Goal: Task Accomplishment & Management: Complete application form

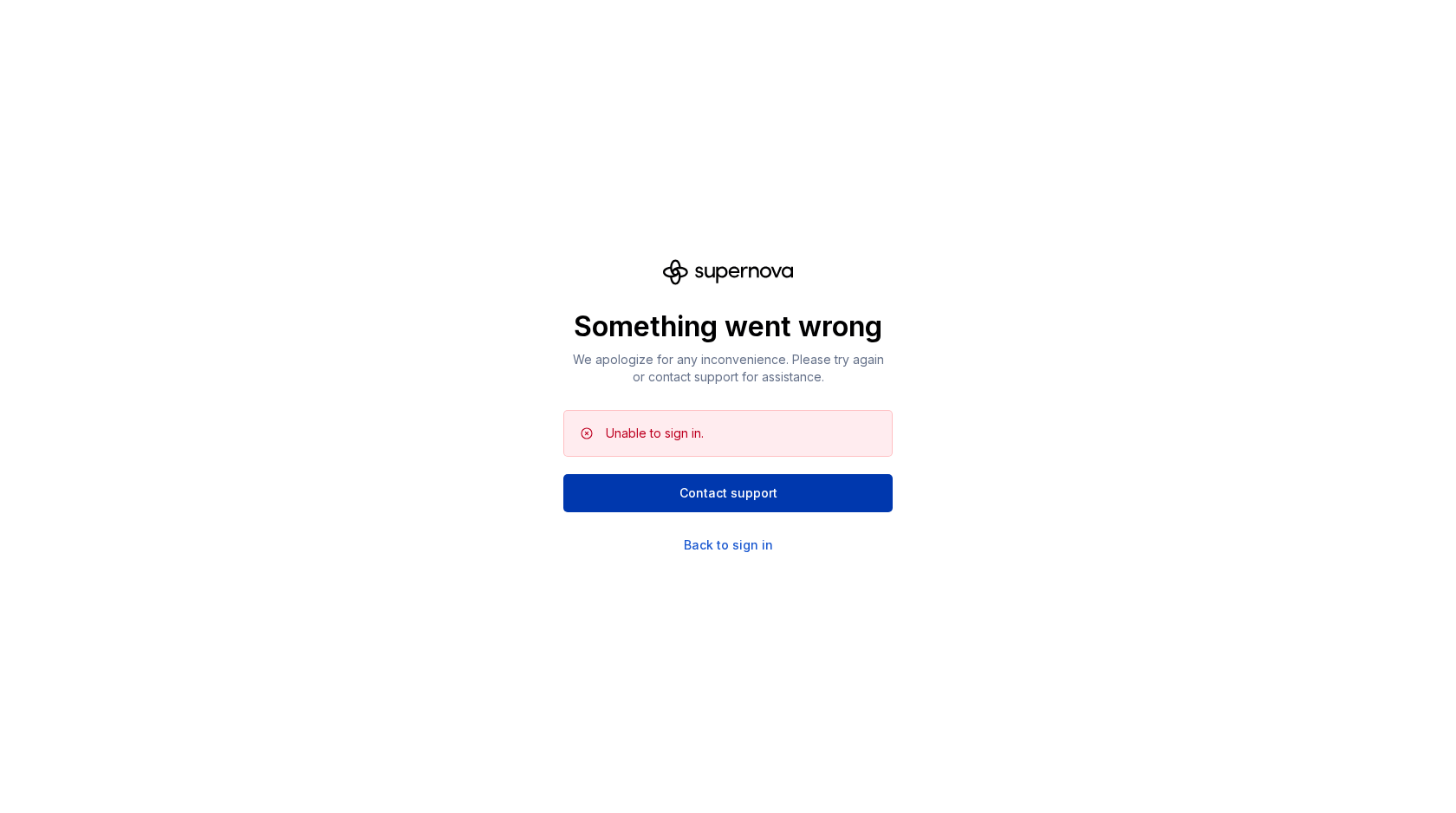
click at [745, 493] on span "Contact support" at bounding box center [728, 493] width 98 height 18
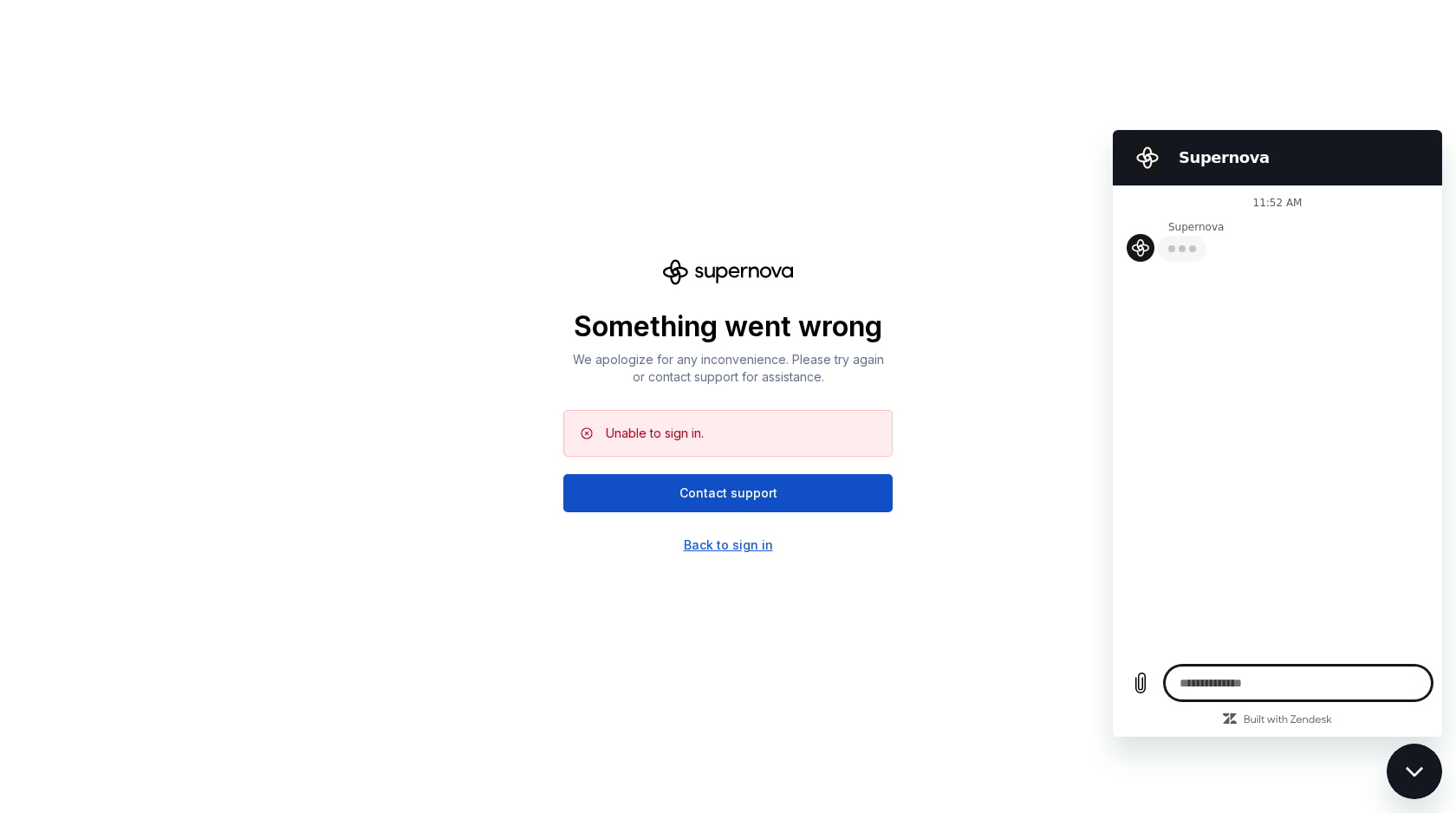
type textarea "*"
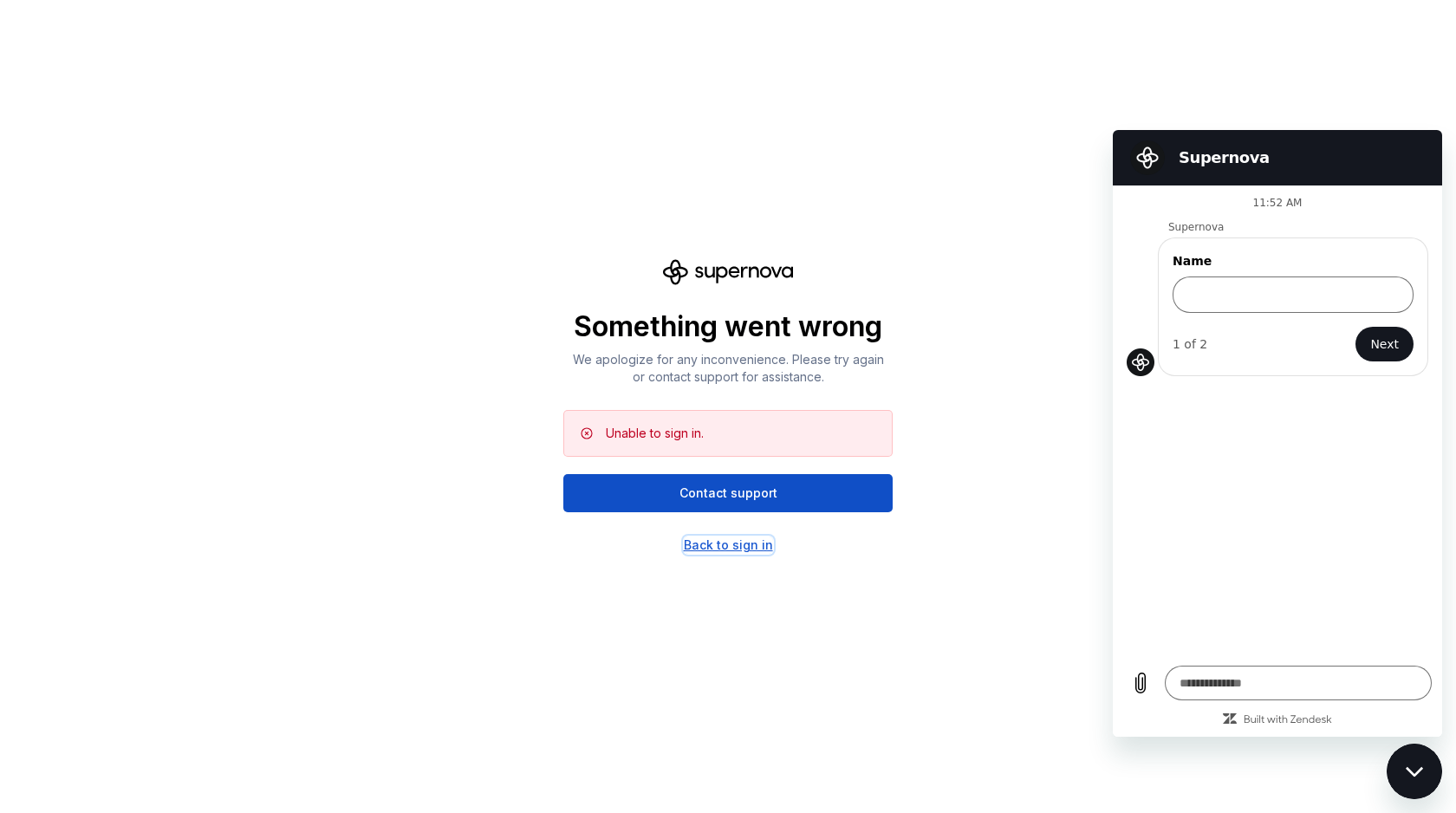
click at [708, 544] on div "Back to sign in" at bounding box center [728, 544] width 89 height 18
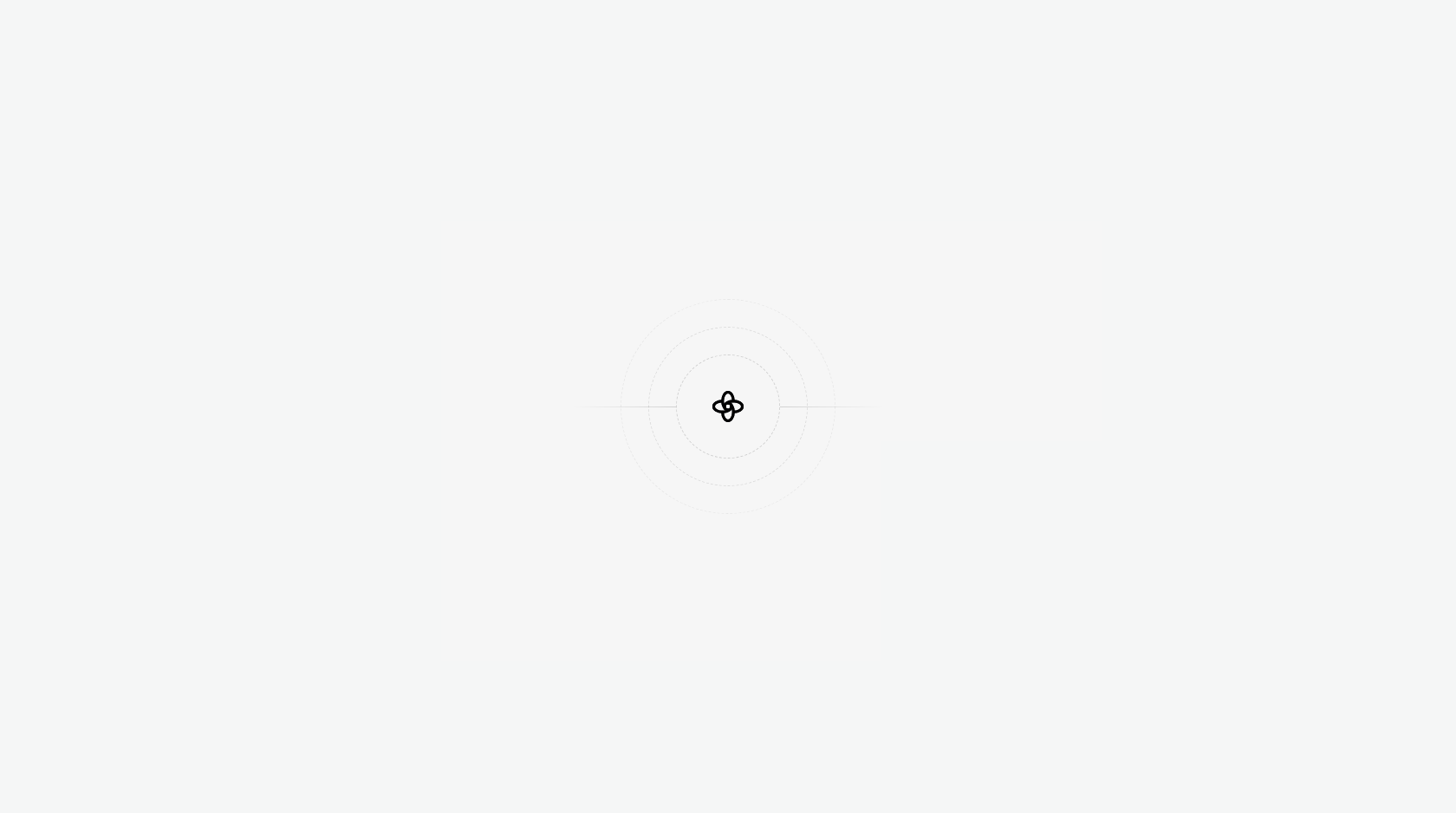
scroll to position [460, 0]
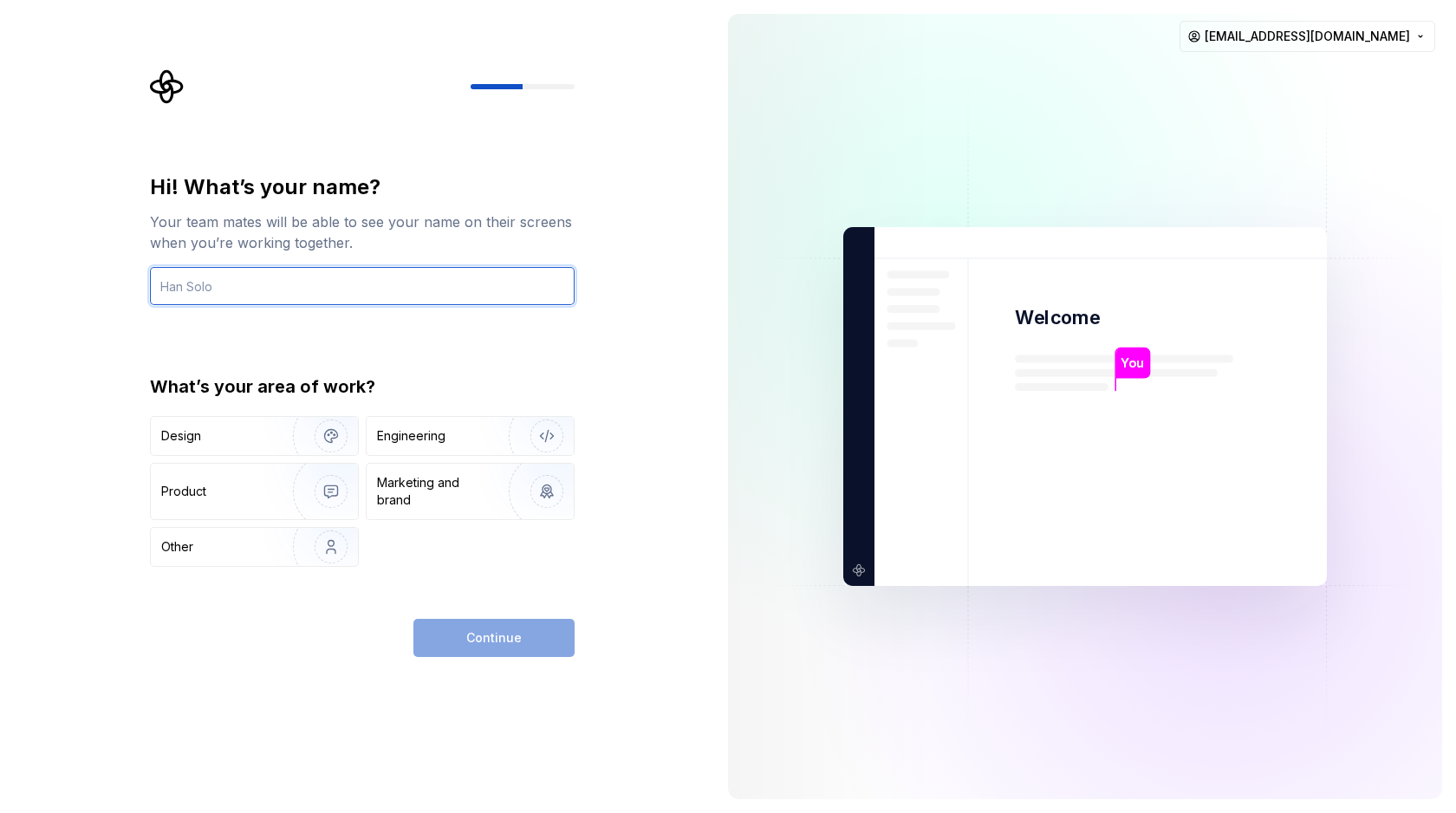
click at [425, 283] on input "text" at bounding box center [362, 286] width 424 height 38
type input "[PERSON_NAME]"
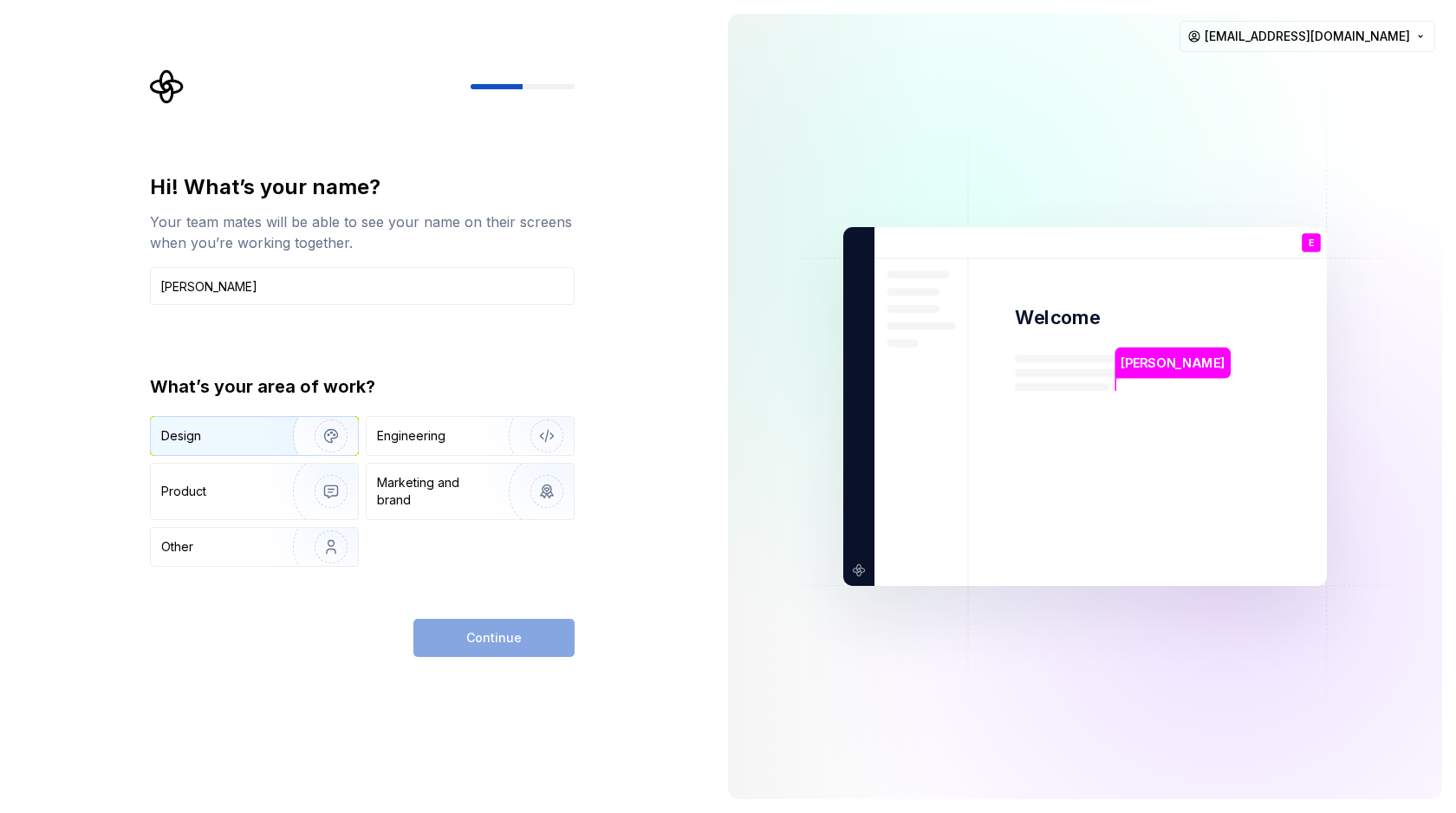
click at [249, 442] on div "Design" at bounding box center [215, 435] width 109 height 18
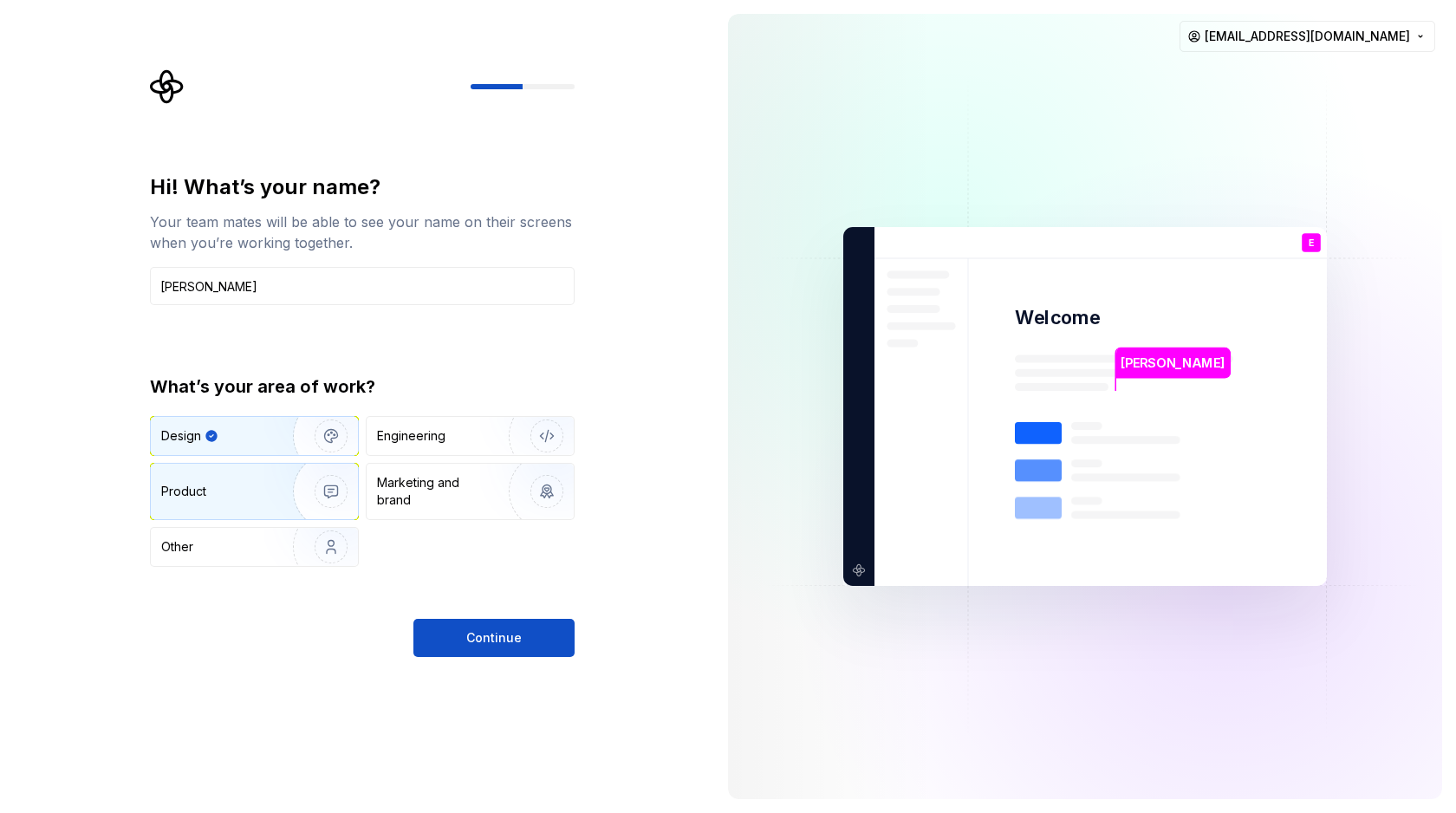
click at [256, 475] on div "Product" at bounding box center [254, 491] width 207 height 56
click at [251, 446] on div "Design" at bounding box center [254, 435] width 207 height 38
click at [483, 633] on span "Continue" at bounding box center [494, 637] width 56 height 18
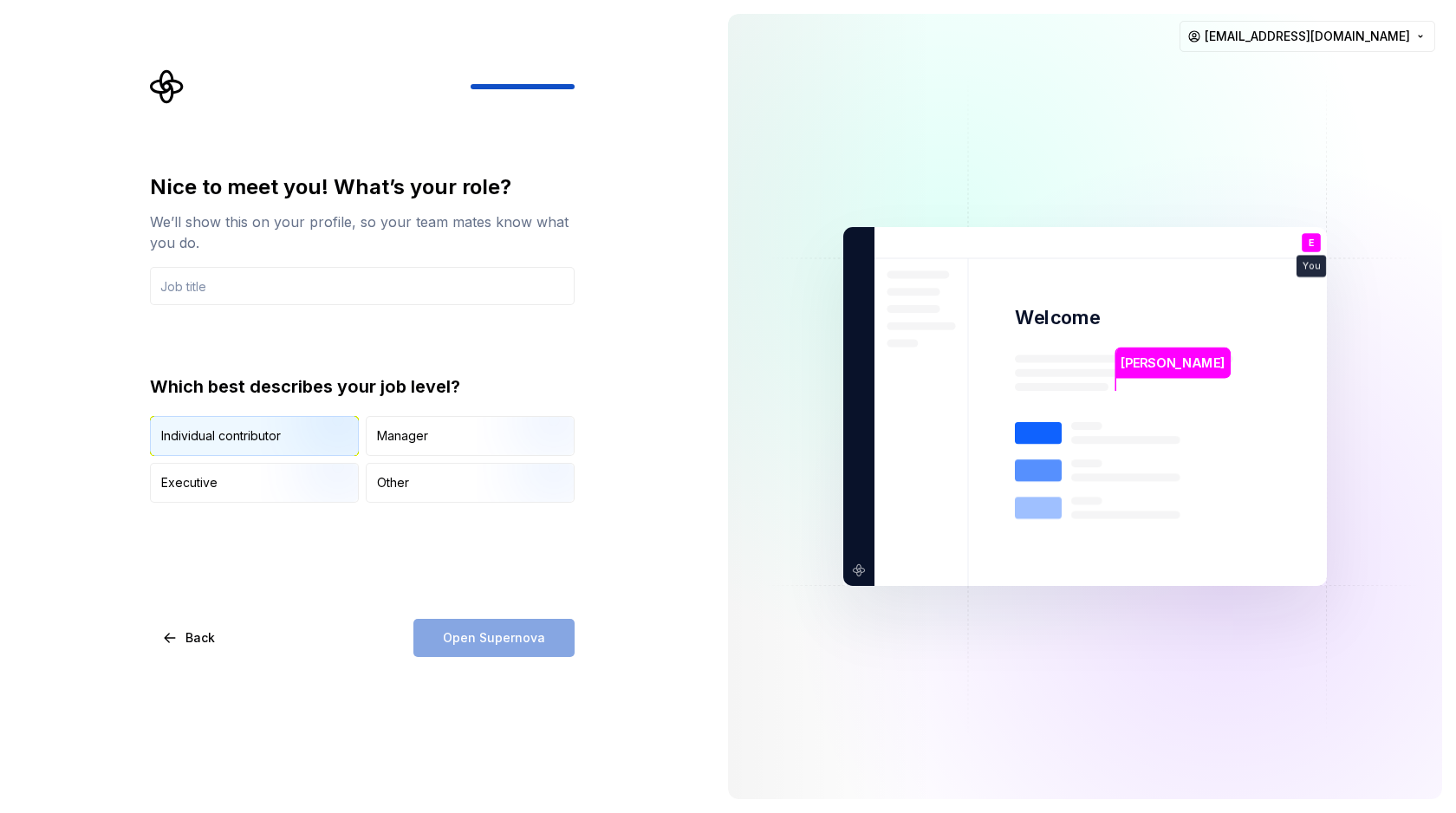
click at [234, 435] on div "Individual contributor" at bounding box center [220, 435] width 120 height 18
click at [252, 294] on input "text" at bounding box center [362, 286] width 424 height 38
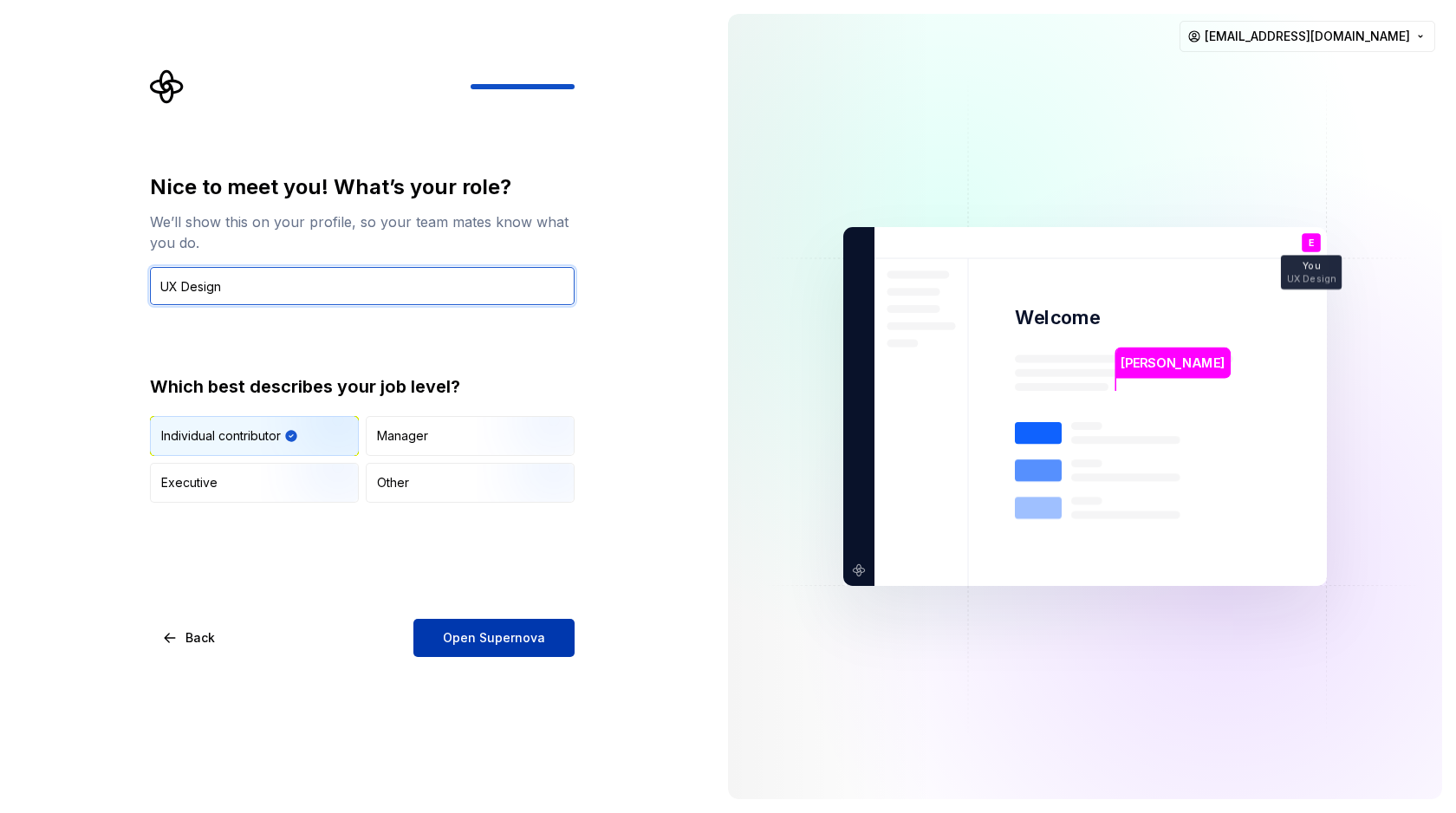
type input "UX Design"
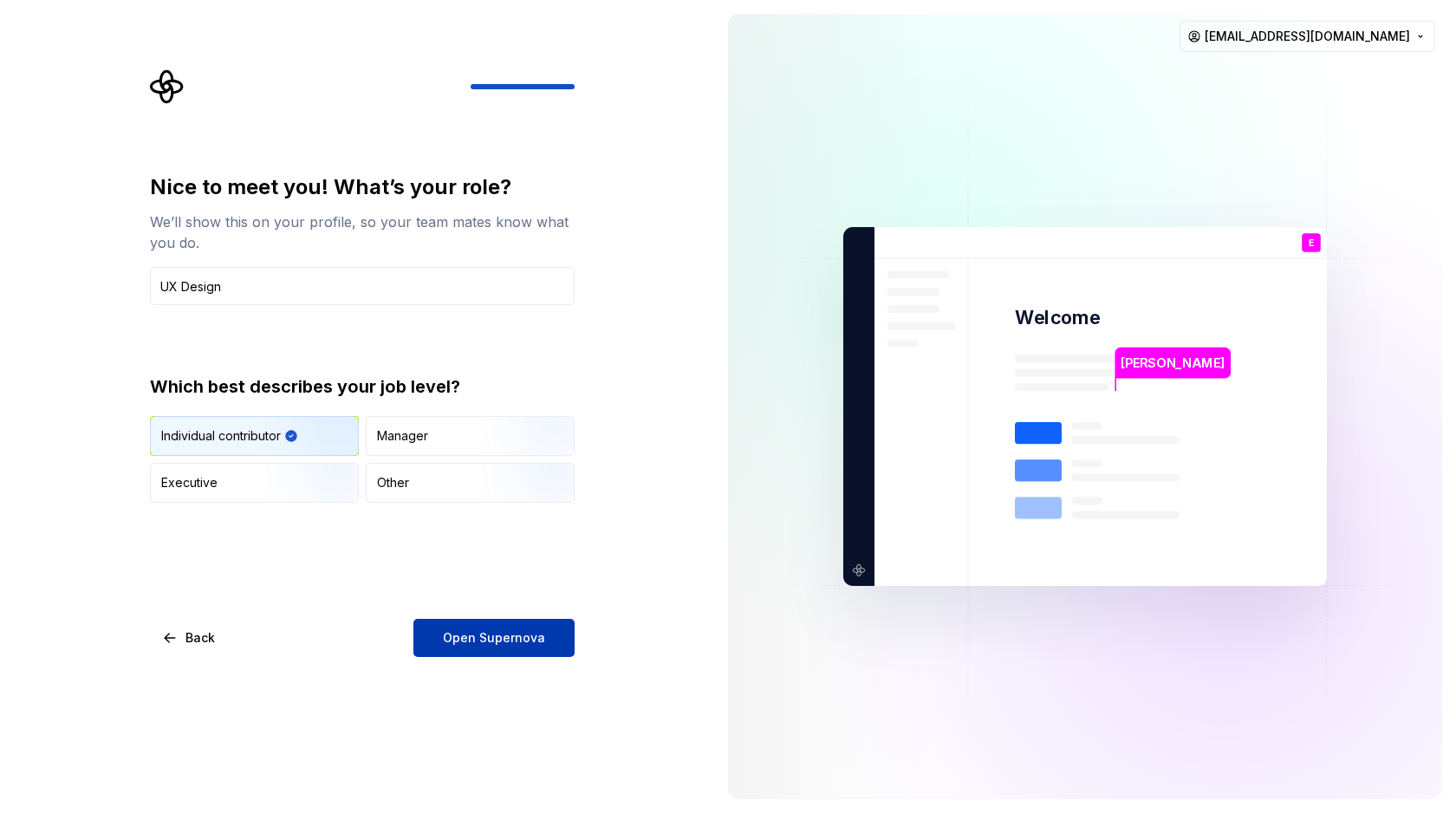
click at [476, 629] on span "Open Supernova" at bounding box center [494, 637] width 102 height 18
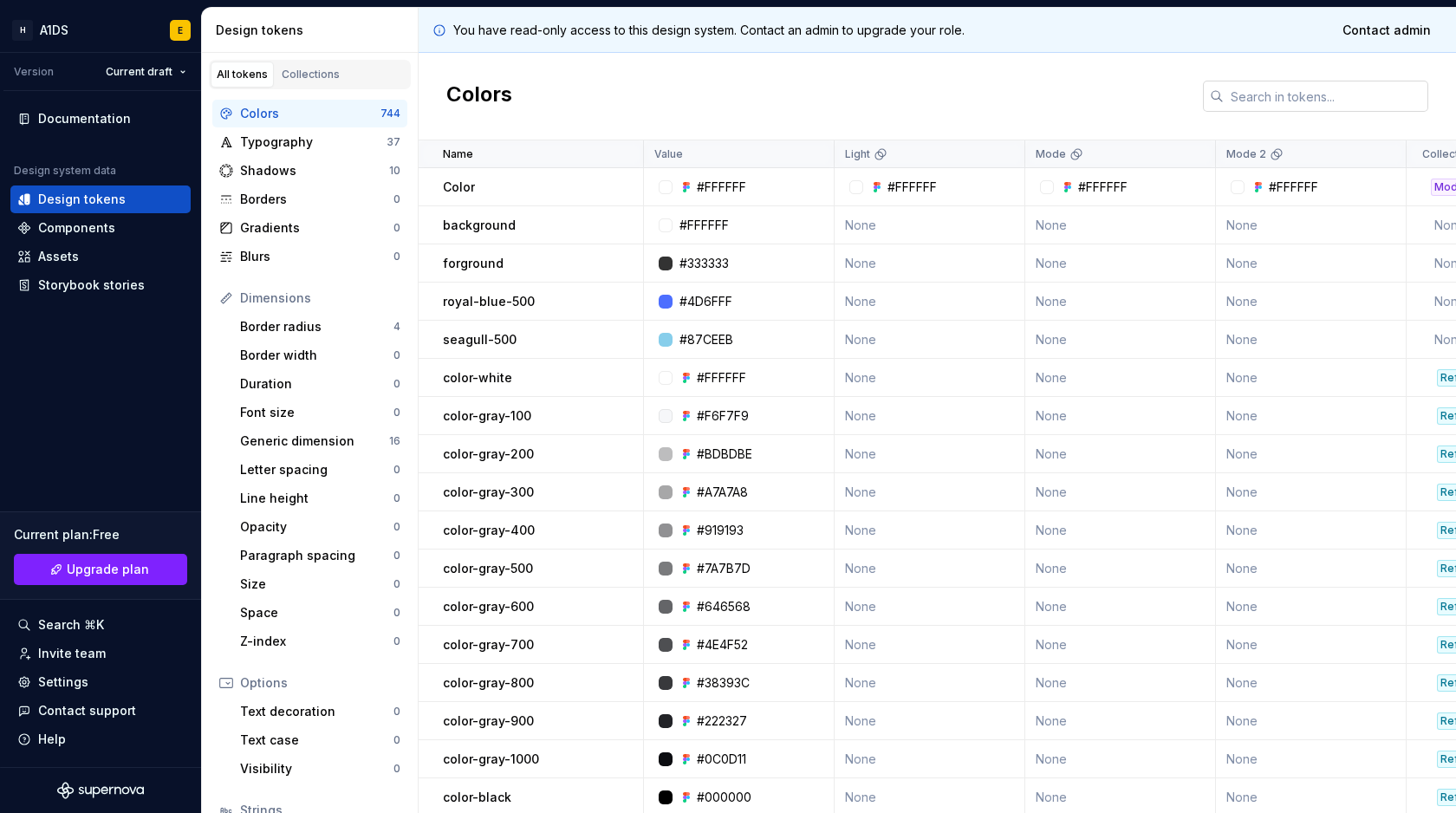
click at [1289, 103] on input "text" at bounding box center [1326, 97] width 205 height 32
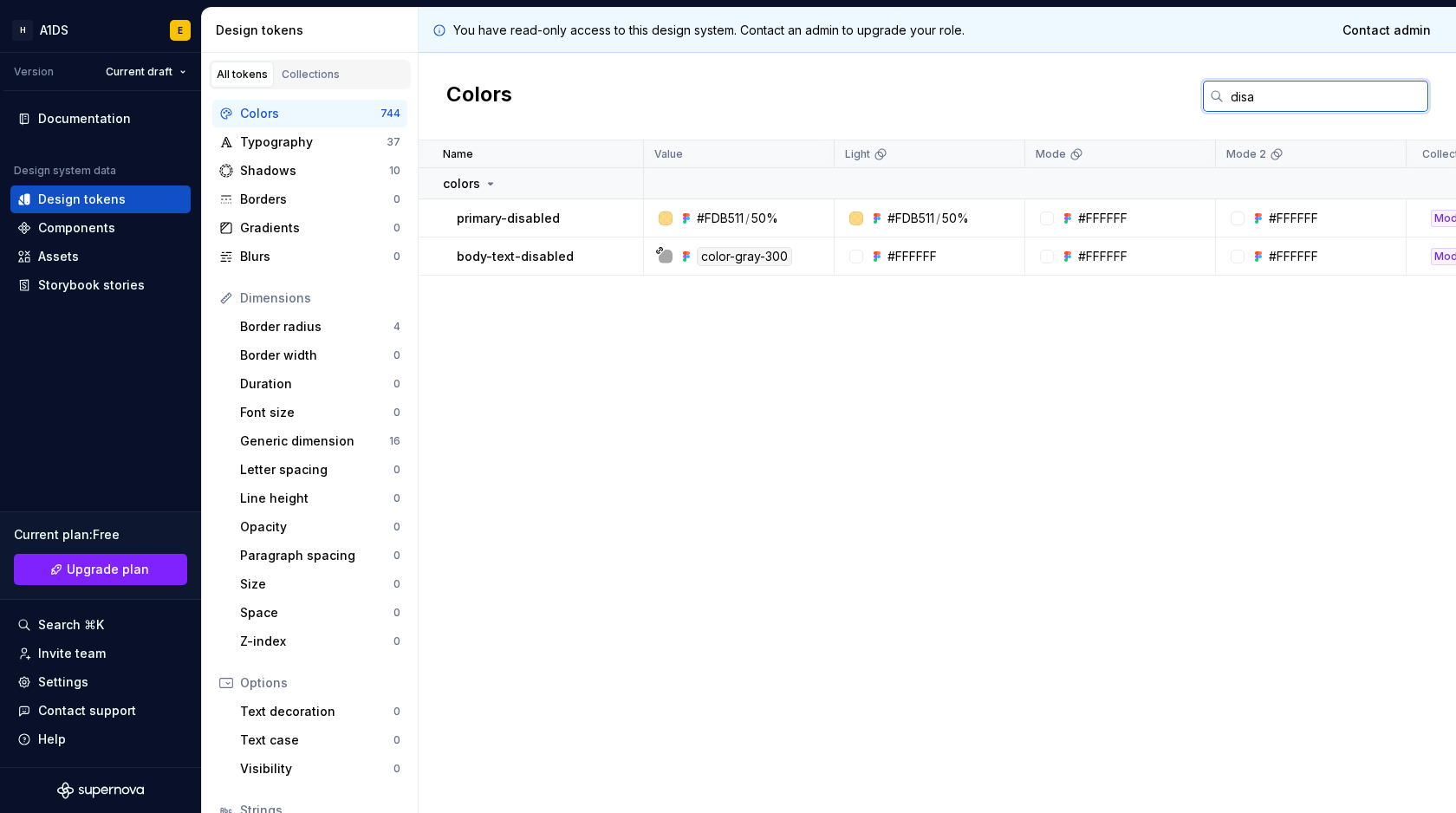
type input "disa"
drag, startPoint x: 451, startPoint y: 258, endPoint x: 573, endPoint y: 256, distance: 122.0
click at [573, 256] on td "body-text-disabled" at bounding box center [531, 256] width 225 height 38
copy p "body-text-disabled"
